Goal: Task Accomplishment & Management: Manage account settings

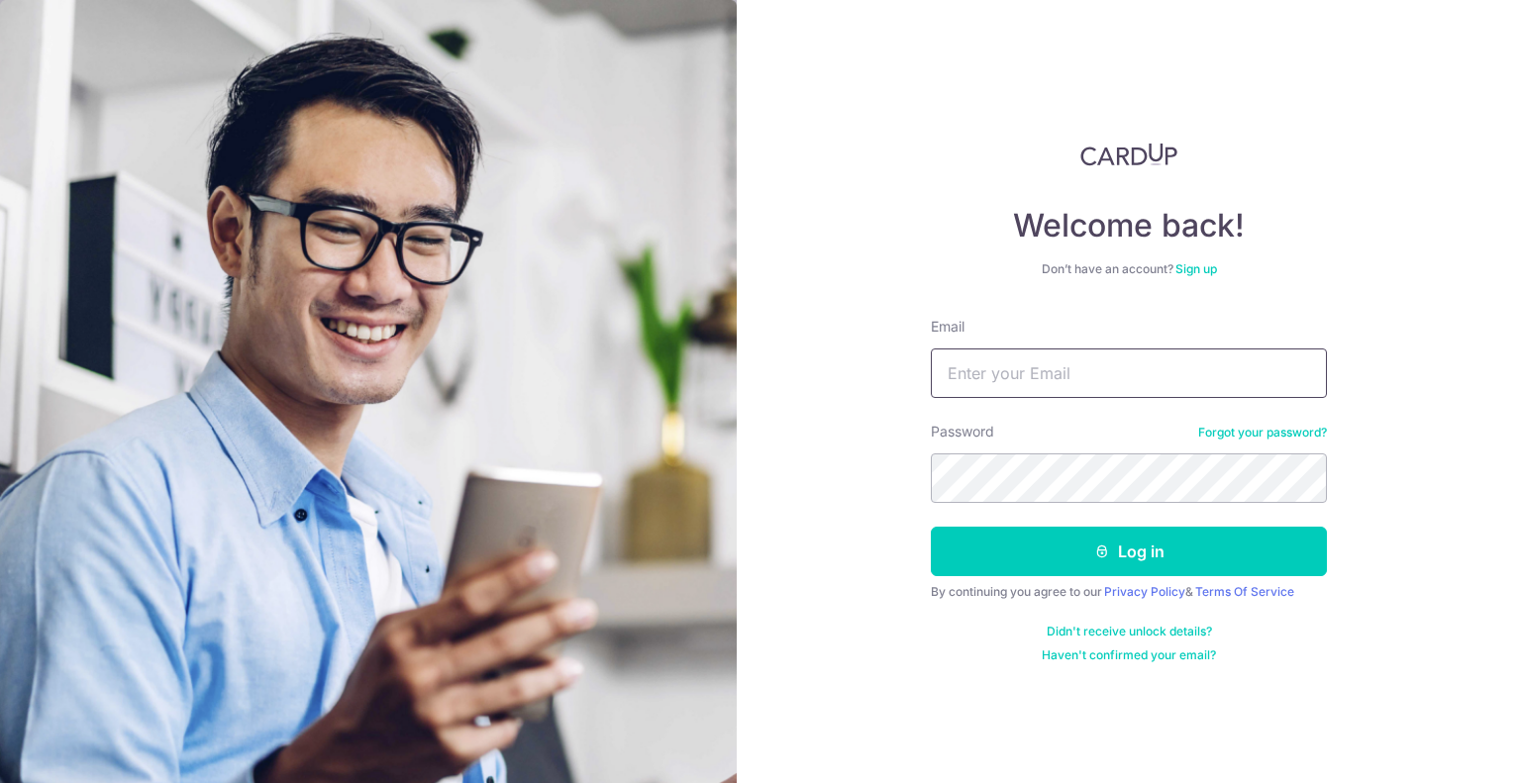
click at [1057, 369] on input "Email" at bounding box center [1129, 374] width 396 height 50
type input "[EMAIL_ADDRESS][DOMAIN_NAME]"
click at [931, 527] on button "Log in" at bounding box center [1129, 552] width 396 height 50
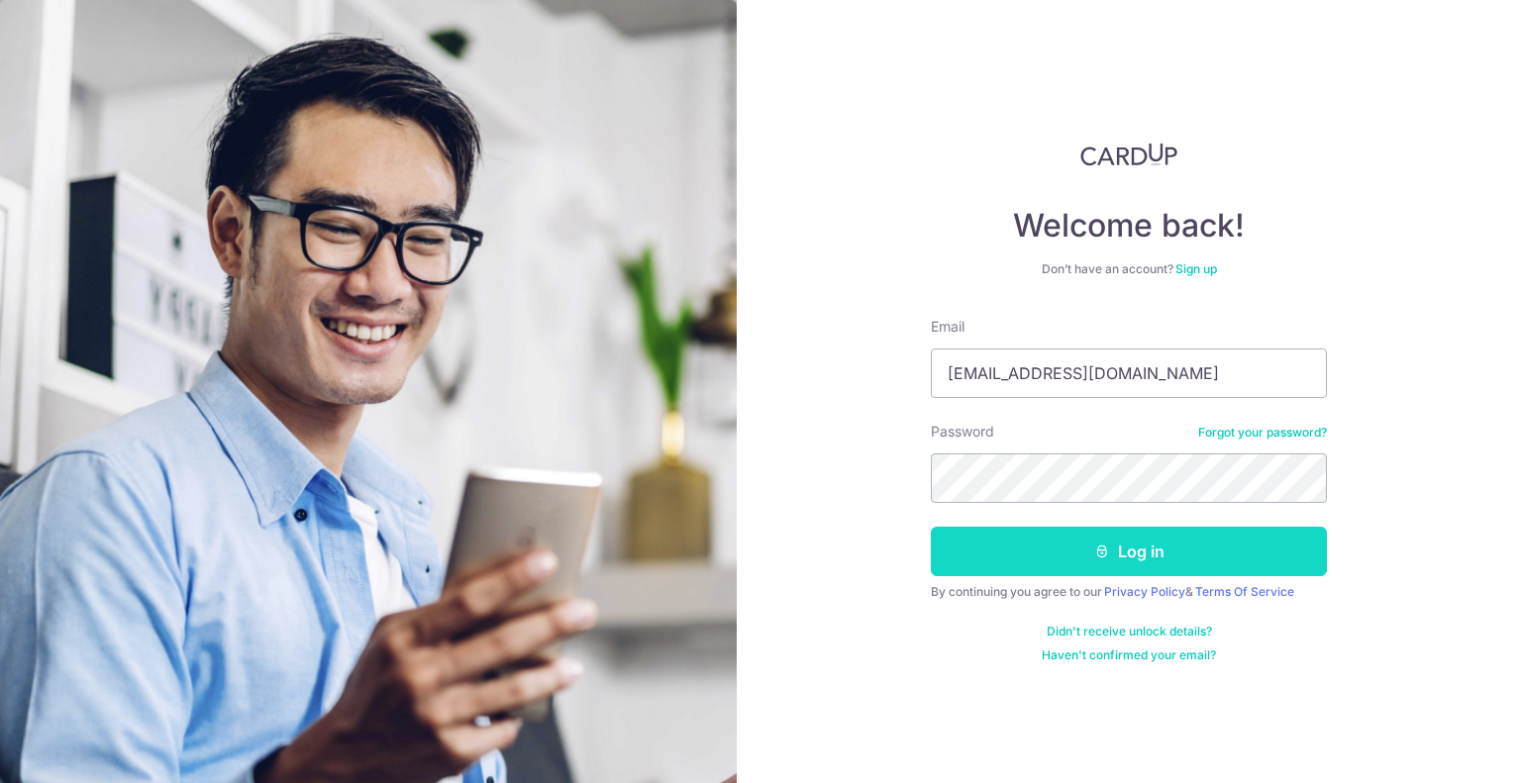
click at [1186, 546] on button "Log in" at bounding box center [1129, 552] width 396 height 50
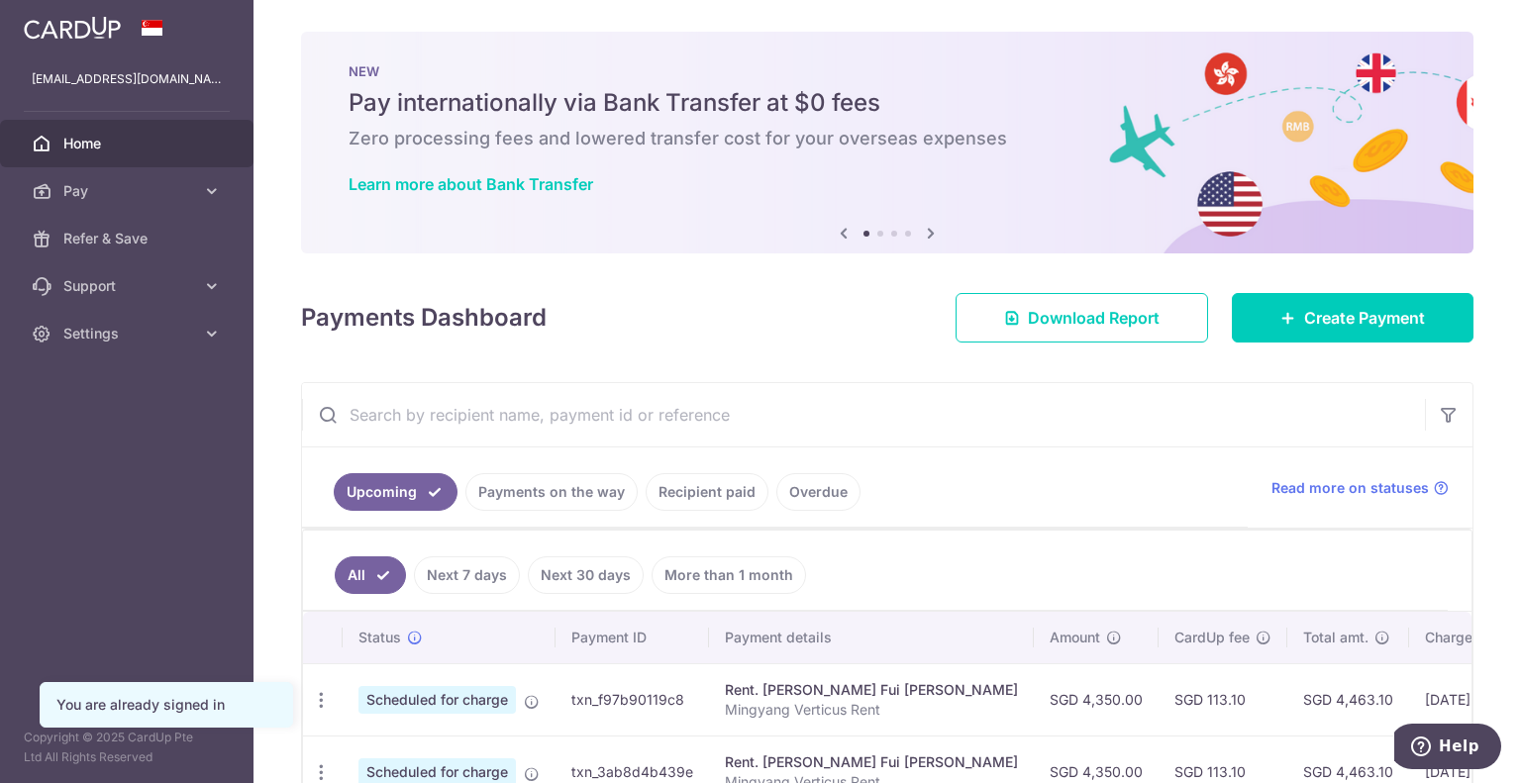
click at [532, 494] on link "Payments on the way" at bounding box center [551, 492] width 172 height 38
